Goal: Information Seeking & Learning: Learn about a topic

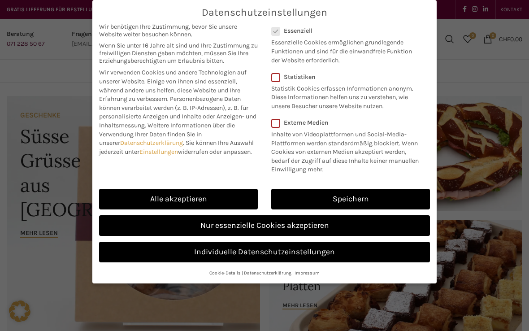
click at [353, 200] on link "Speichern" at bounding box center [350, 199] width 159 height 21
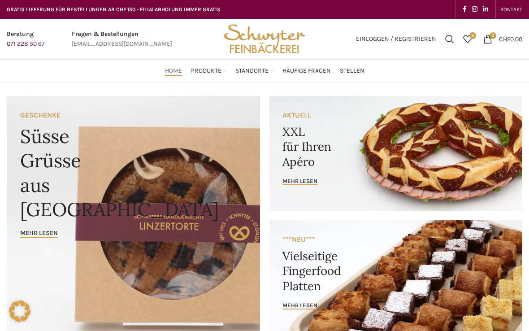
click at [361, 73] on span "Stellen" at bounding box center [352, 71] width 25 height 9
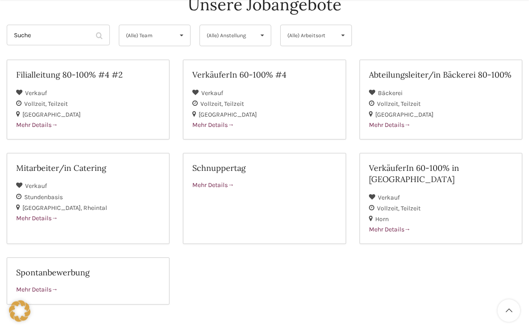
scroll to position [112, 0]
click at [248, 138] on link "VerkäuferIn 60-100% #4 Verkauf Vollzeit Teilzeit St. Gallen Mehr Details" at bounding box center [264, 100] width 163 height 80
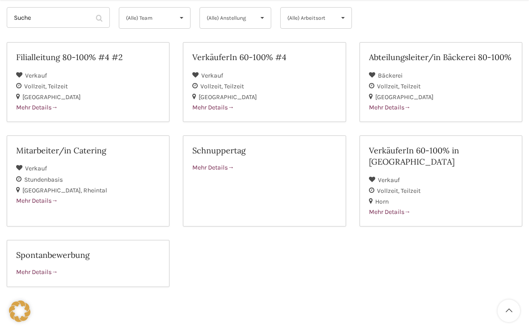
click at [323, 93] on div "St. Gallen" at bounding box center [264, 96] width 144 height 11
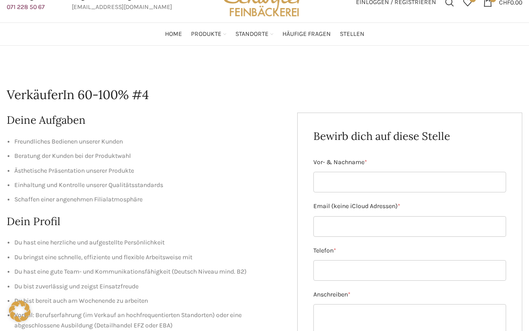
scroll to position [36, 0]
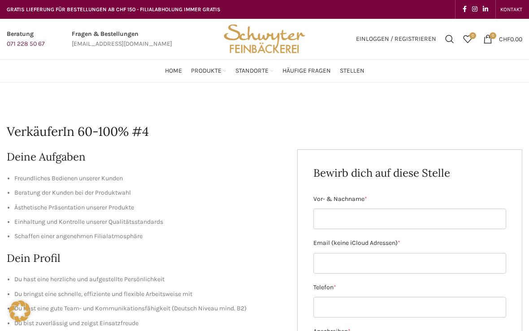
click at [299, 175] on link "Schuppis Backstubenbistro" at bounding box center [300, 179] width 76 height 23
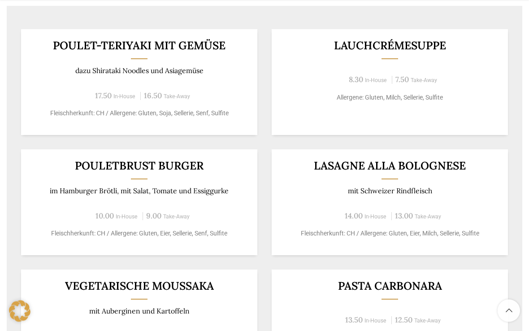
scroll to position [518, 0]
